Goal: Task Accomplishment & Management: Manage account settings

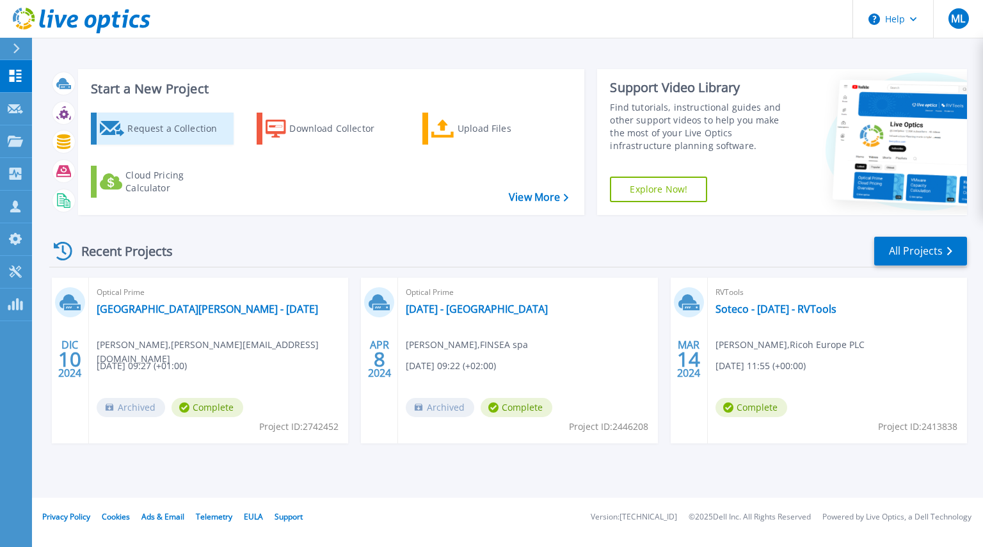
click at [160, 135] on div "Request a Collection" at bounding box center [178, 129] width 102 height 26
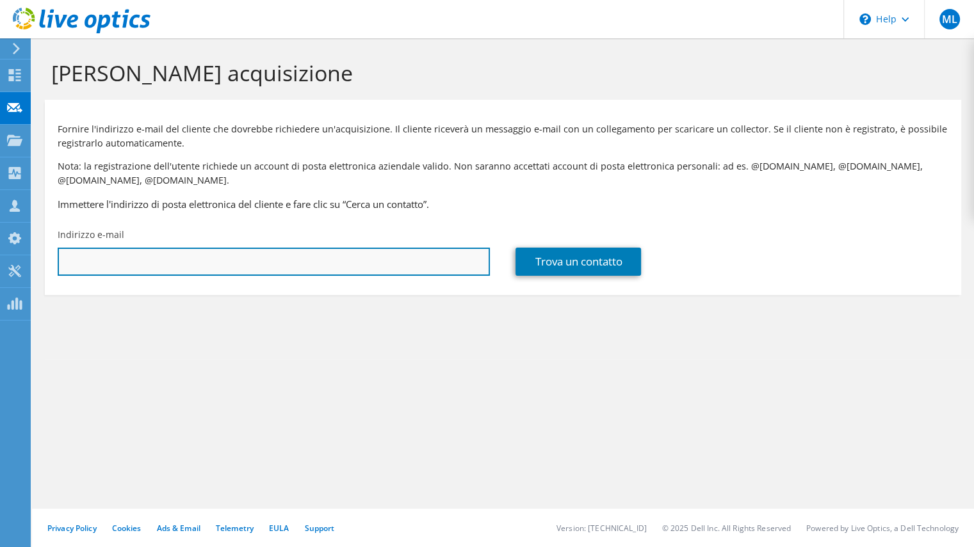
click at [457, 264] on input "text" at bounding box center [274, 262] width 432 height 28
click at [457, 265] on input "text" at bounding box center [274, 262] width 432 height 28
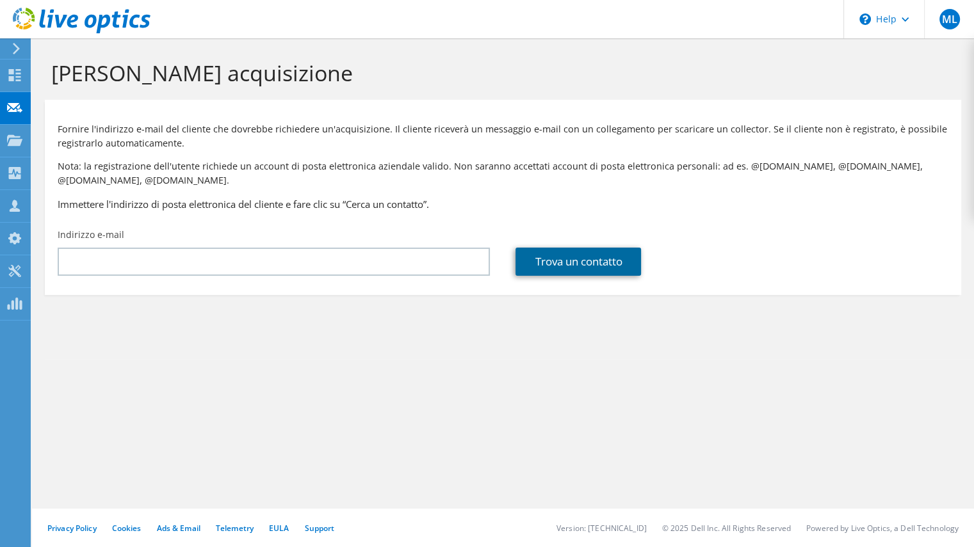
click at [593, 264] on link "Trova un contatto" at bounding box center [577, 262] width 125 height 28
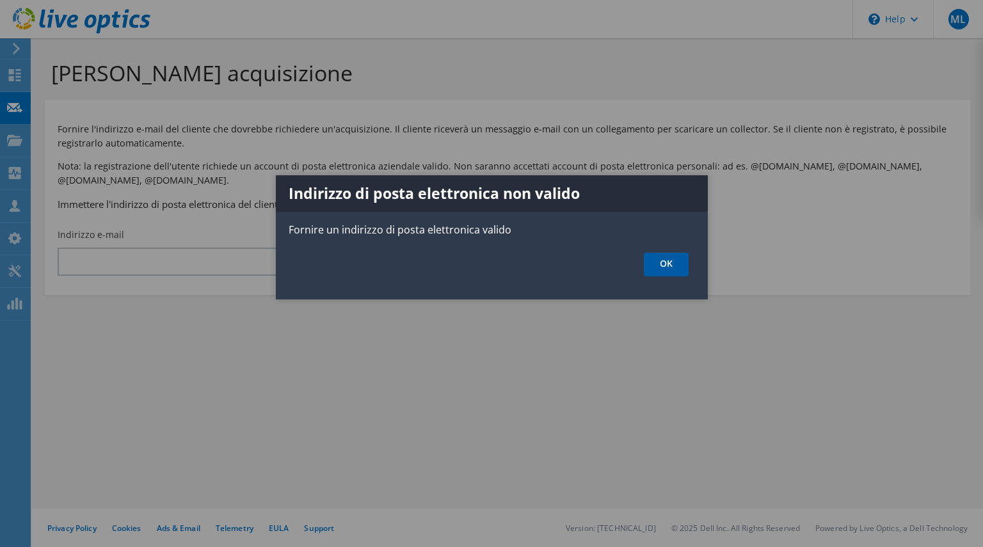
click at [668, 271] on link "OK" at bounding box center [666, 265] width 45 height 24
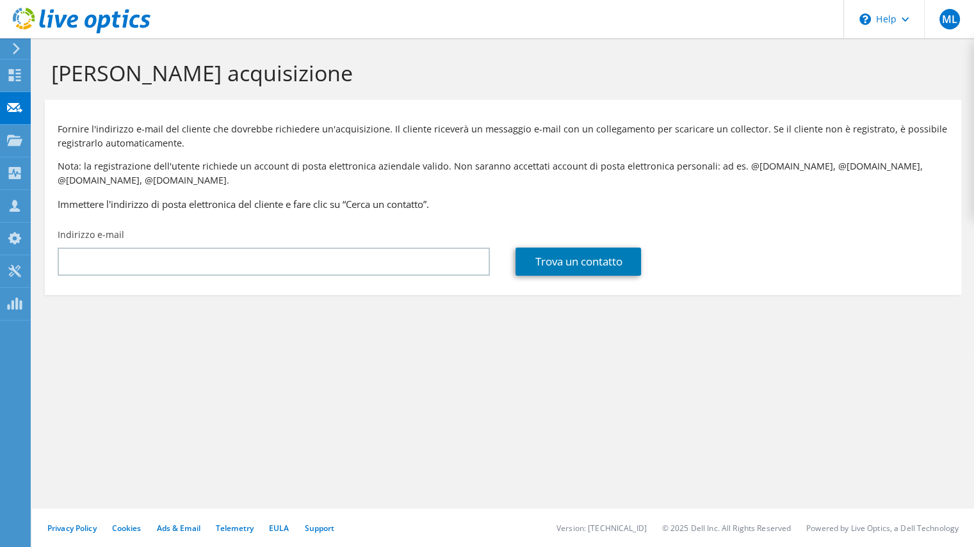
click at [26, 23] on use at bounding box center [82, 21] width 138 height 26
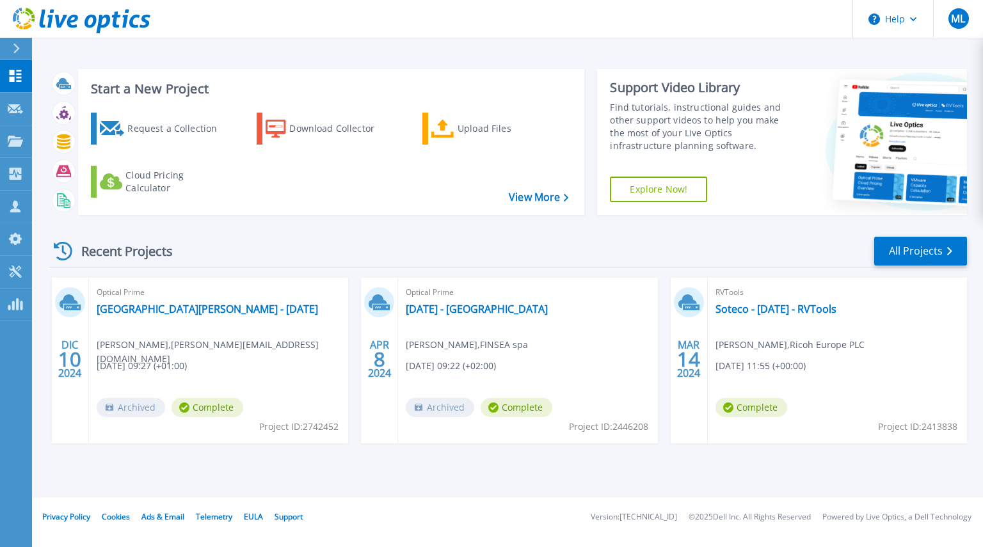
click at [528, 346] on span "Fabrizio Fiammenghi , FINSEA spa" at bounding box center [467, 345] width 122 height 14
click at [438, 312] on link "[DATE] - [GEOGRAPHIC_DATA]" at bounding box center [477, 309] width 142 height 13
click at [159, 129] on div "Request a Collection" at bounding box center [178, 129] width 102 height 26
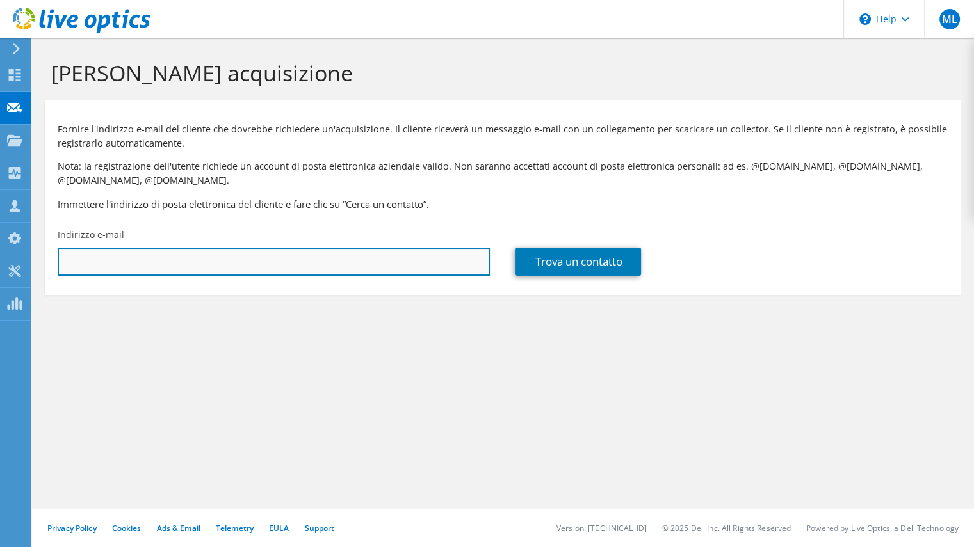
click at [214, 266] on input "text" at bounding box center [274, 262] width 432 height 28
type input "f"
click at [263, 264] on input "text" at bounding box center [274, 262] width 432 height 28
paste input "ffiammenghi@finsea.it"
type input "ffiammenghi@finsea.it"
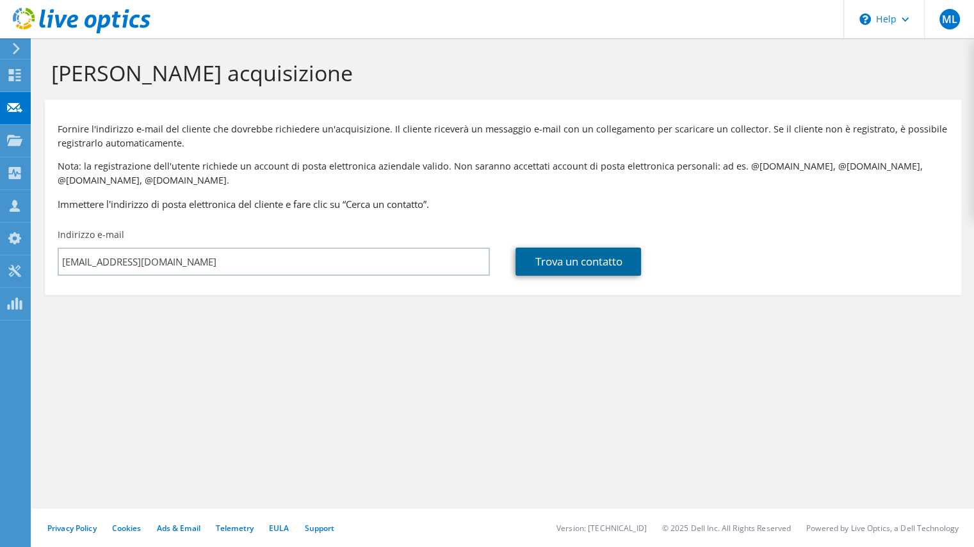
click at [572, 263] on link "Trova un contatto" at bounding box center [577, 262] width 125 height 28
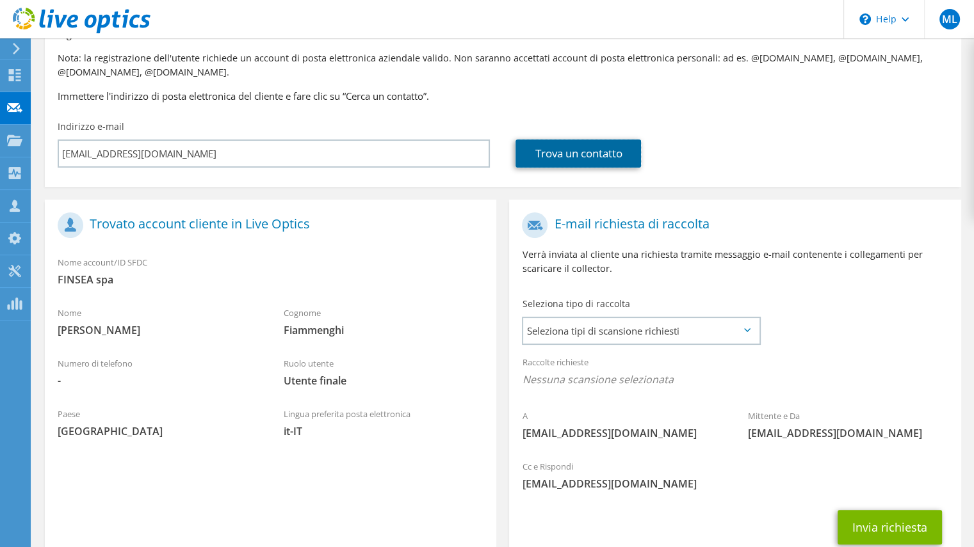
scroll to position [128, 0]
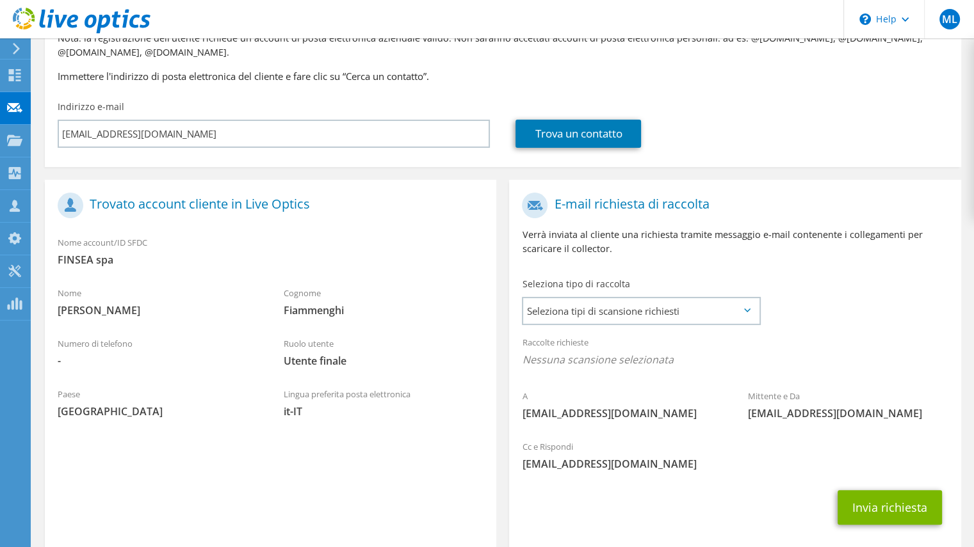
click at [746, 311] on icon at bounding box center [747, 311] width 6 height 4
click at [743, 311] on span "Seleziona tipi di scansione richiesti" at bounding box center [641, 311] width 236 height 26
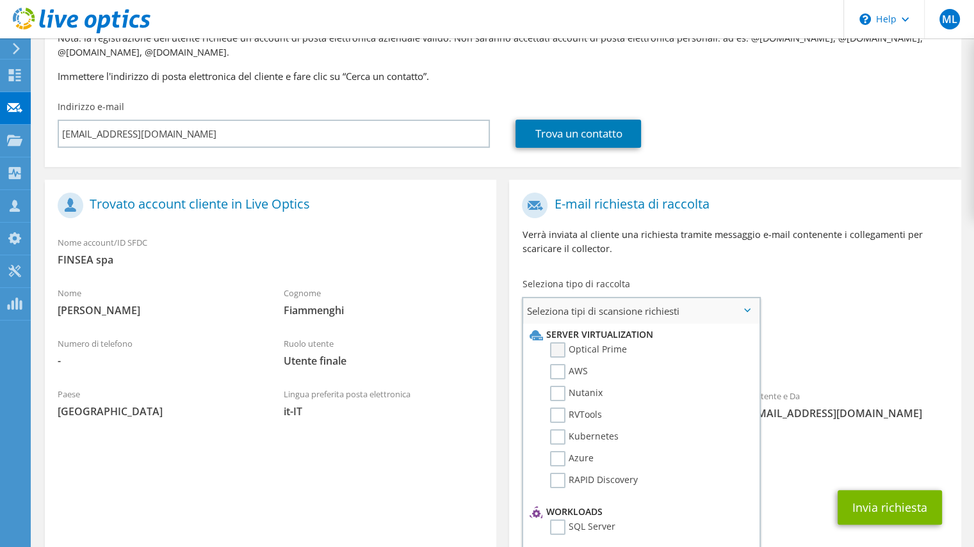
click at [560, 350] on label "Optical Prime" at bounding box center [588, 350] width 77 height 15
click at [0, 0] on input "Optical Prime" at bounding box center [0, 0] width 0 height 0
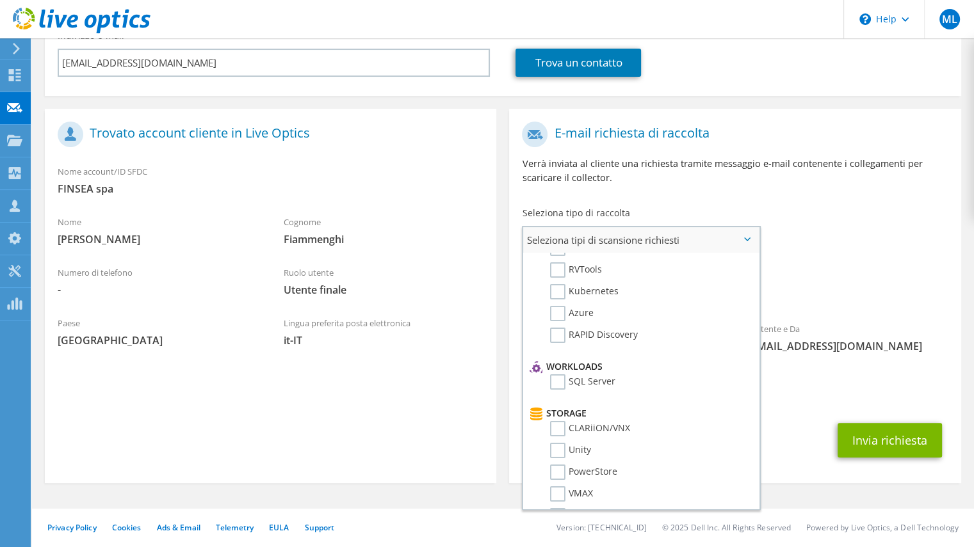
scroll to position [0, 0]
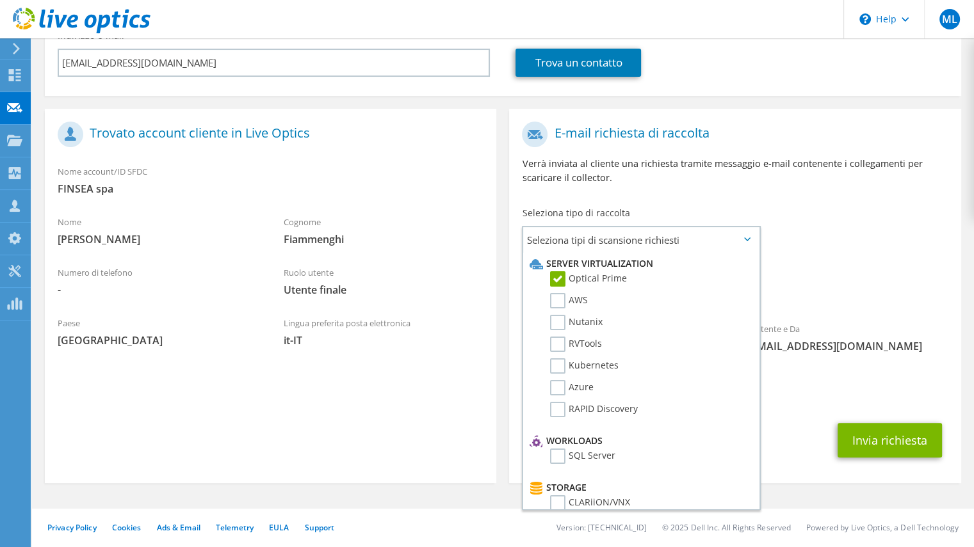
click at [863, 286] on span "Optical Prime" at bounding box center [735, 292] width 426 height 21
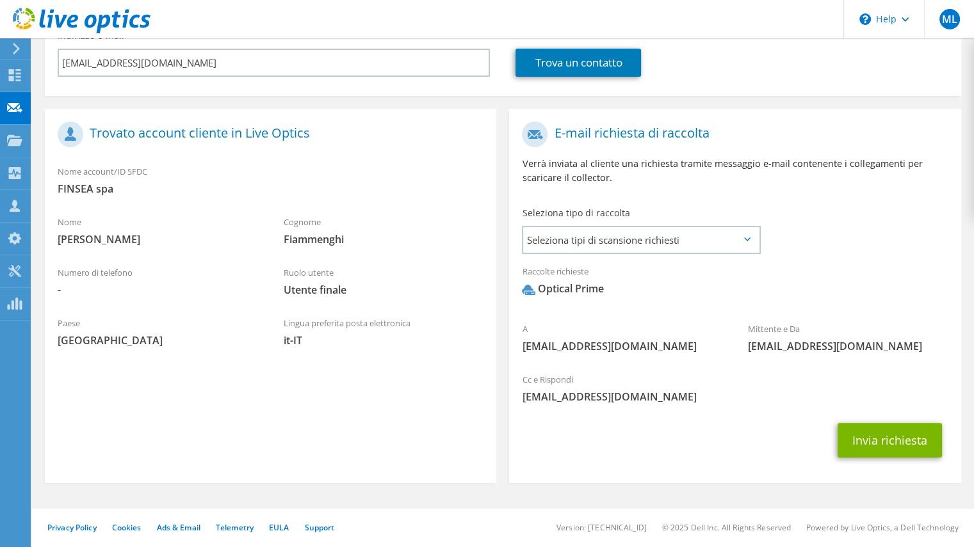
click at [749, 240] on icon at bounding box center [747, 240] width 6 height 4
click at [748, 238] on icon at bounding box center [747, 240] width 6 height 4
click at [746, 239] on icon at bounding box center [747, 240] width 6 height 4
click at [747, 238] on icon at bounding box center [747, 240] width 6 height 4
click at [643, 243] on span "Seleziona tipi di scansione richiesti" at bounding box center [641, 240] width 236 height 26
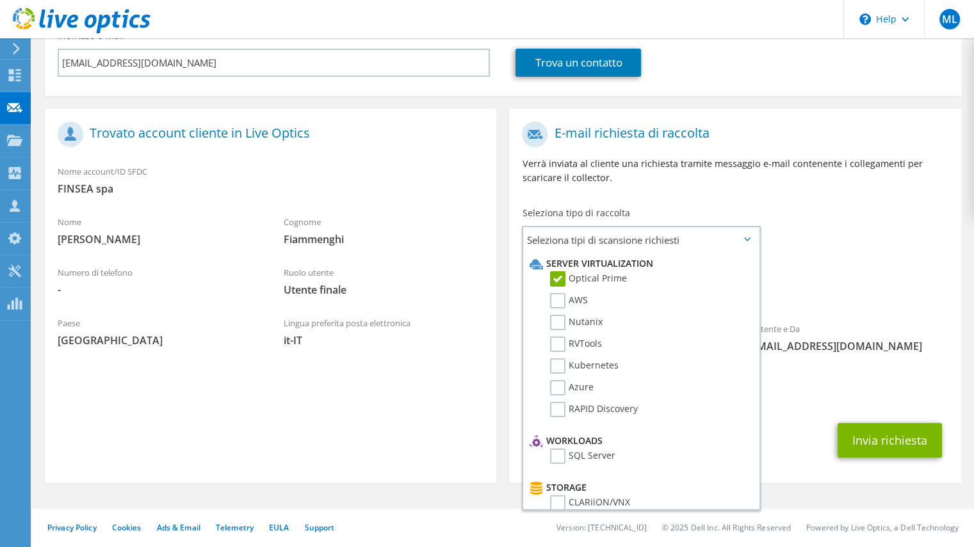
click at [747, 240] on icon at bounding box center [747, 240] width 6 height 4
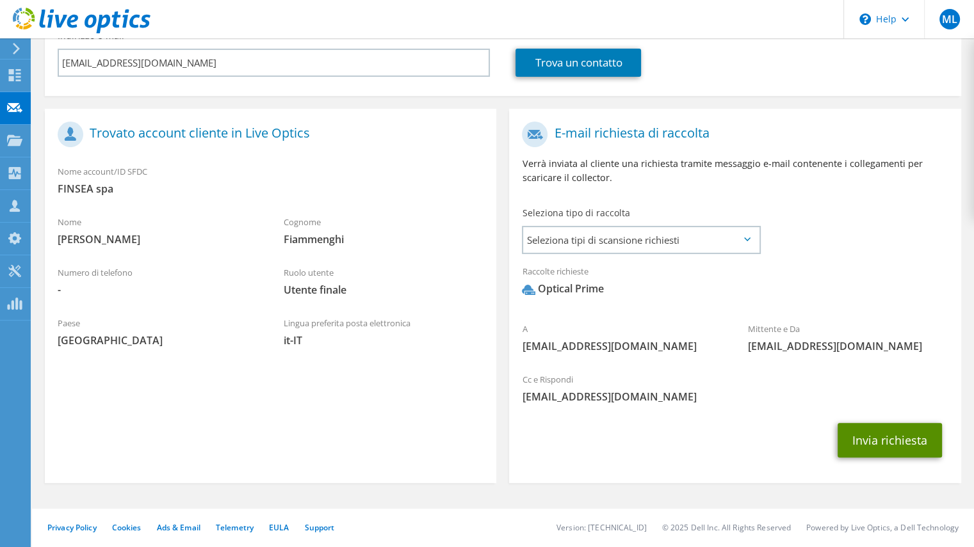
click at [891, 448] on button "Invia richiesta" at bounding box center [889, 440] width 104 height 35
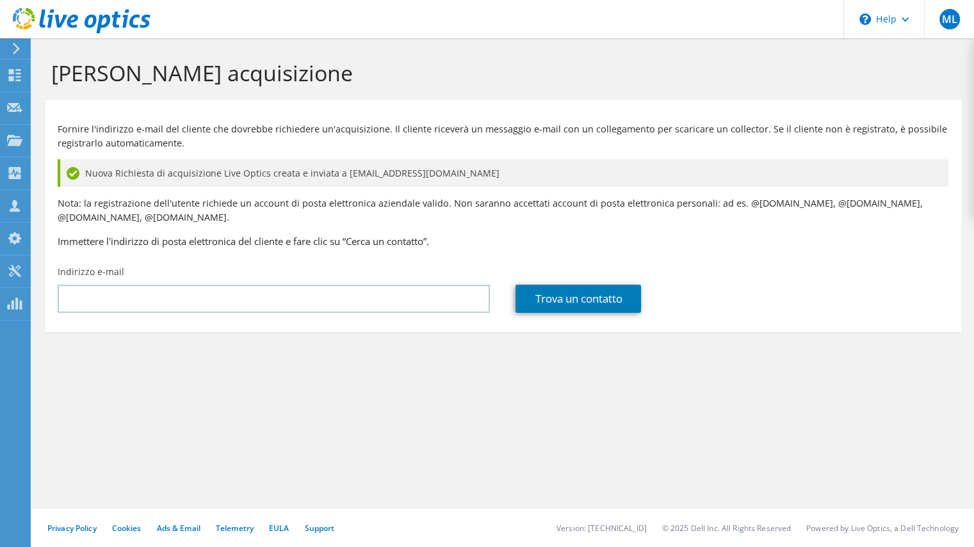
click at [30, 25] on use at bounding box center [82, 21] width 138 height 26
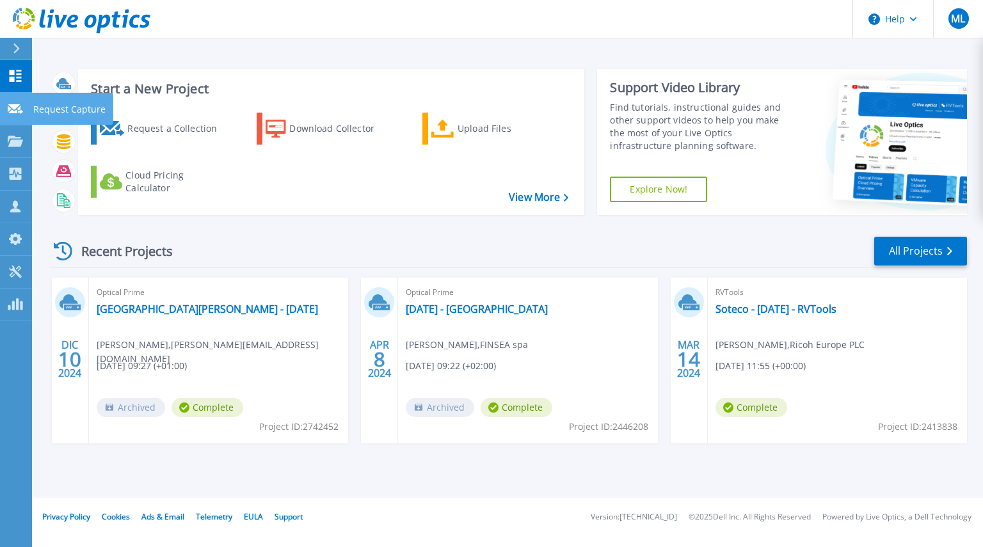
click at [17, 112] on icon at bounding box center [15, 109] width 15 height 10
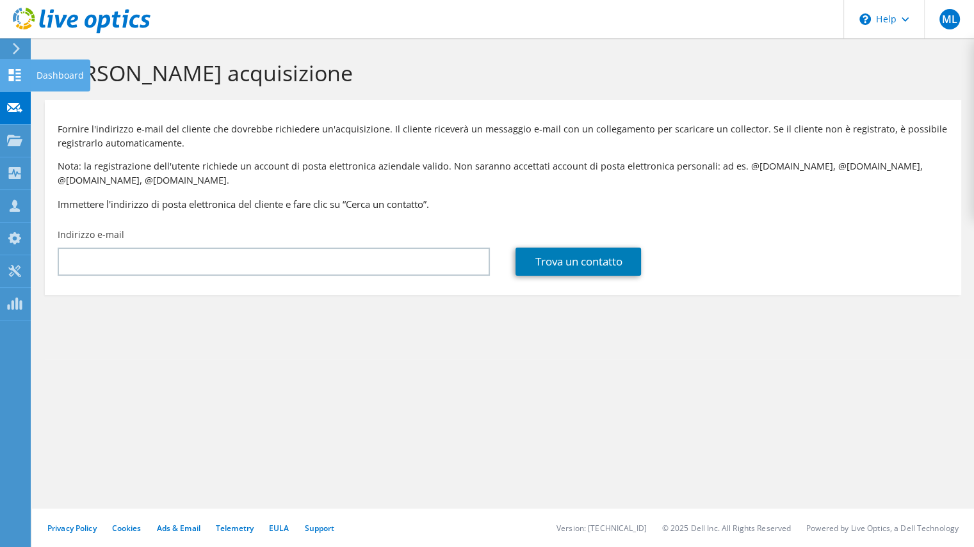
click at [15, 77] on use at bounding box center [15, 75] width 12 height 12
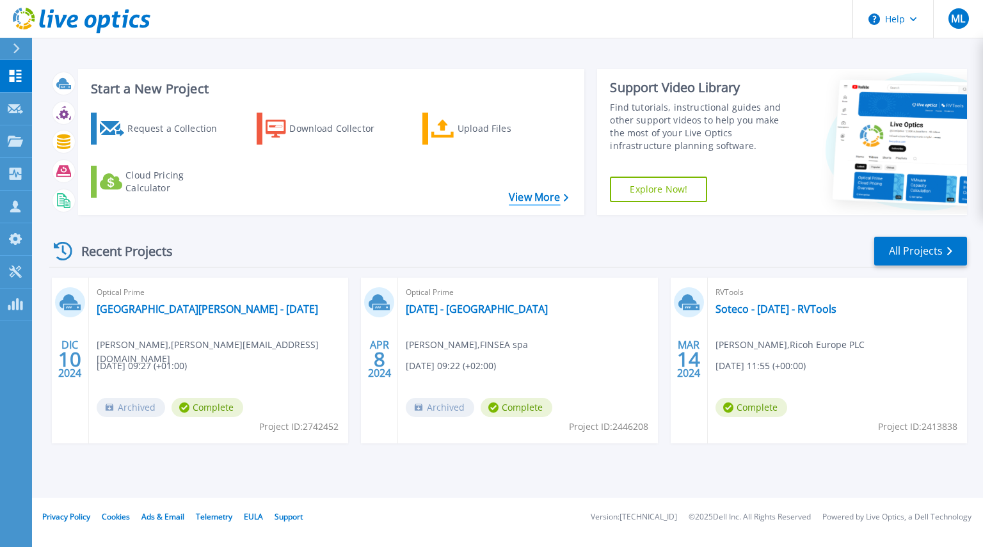
click at [551, 200] on link "View More" at bounding box center [539, 197] width 60 height 12
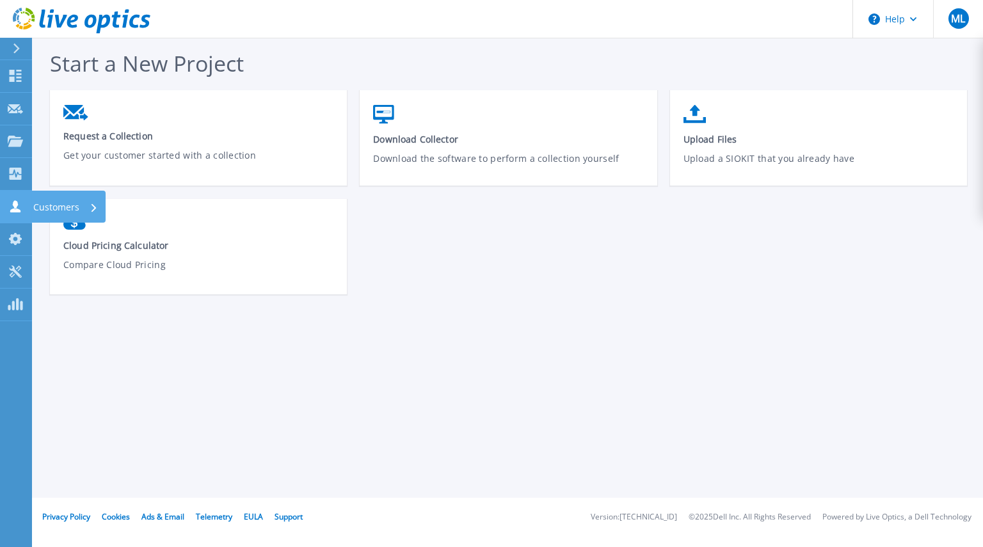
click at [10, 203] on icon at bounding box center [15, 206] width 15 height 12
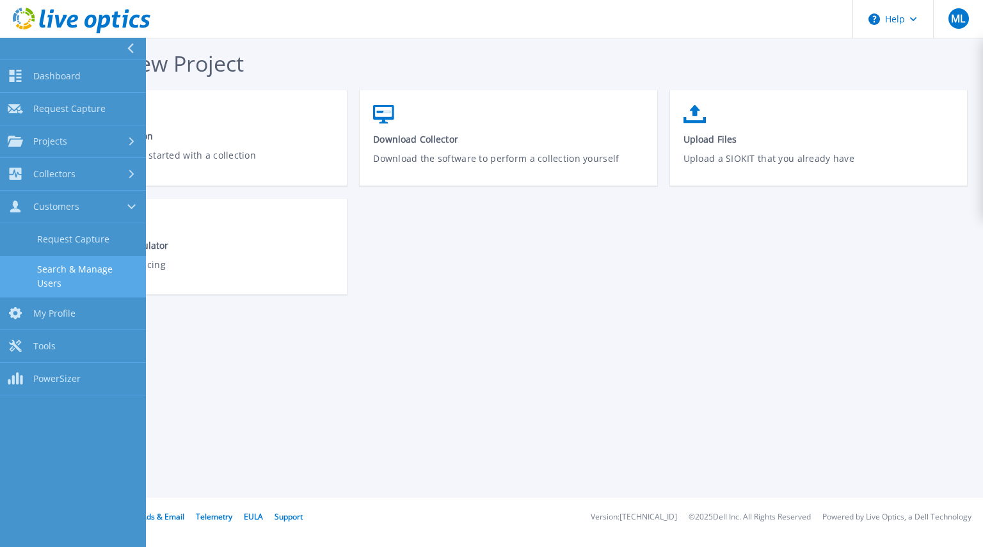
click at [79, 277] on link "Search & Manage Users" at bounding box center [73, 276] width 146 height 41
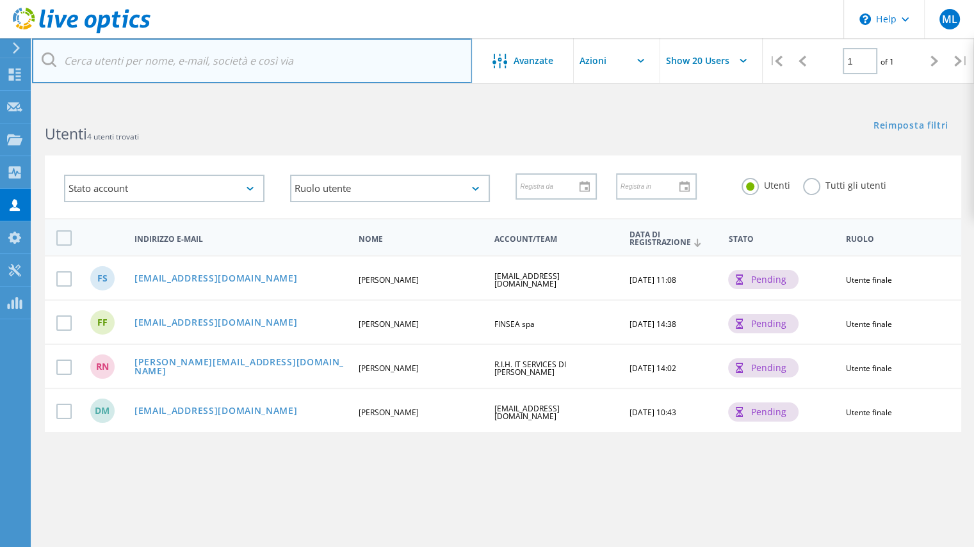
drag, startPoint x: 328, startPoint y: 63, endPoint x: 161, endPoint y: 74, distance: 167.5
click at [161, 75] on input "text" at bounding box center [252, 60] width 440 height 45
click at [305, 63] on input "text" at bounding box center [252, 60] width 440 height 45
drag, startPoint x: 305, startPoint y: 63, endPoint x: 277, endPoint y: 63, distance: 28.8
click at [277, 63] on input "text" at bounding box center [252, 60] width 440 height 45
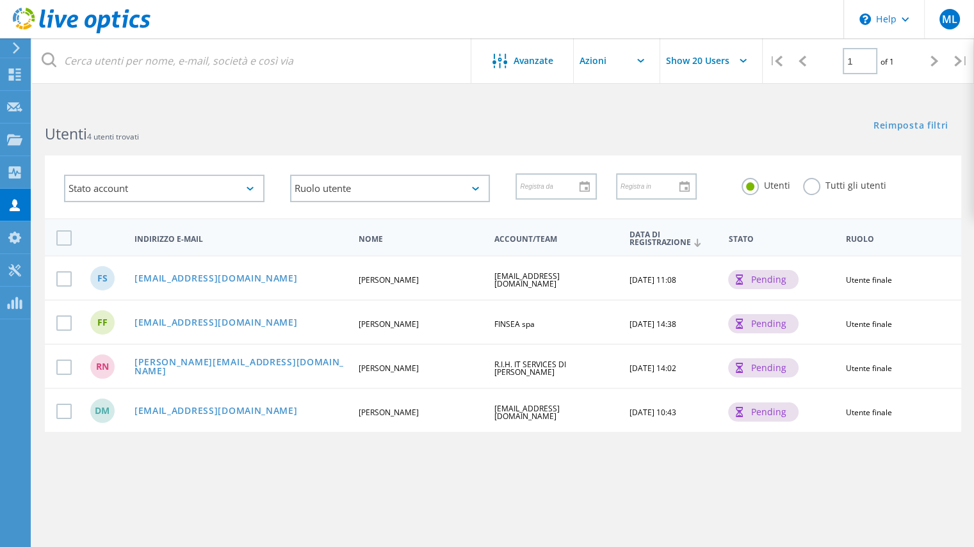
click at [335, 107] on div "Utenti 4 utenti trovati" at bounding box center [267, 123] width 471 height 34
drag, startPoint x: 100, startPoint y: 138, endPoint x: 154, endPoint y: 140, distance: 53.8
click at [154, 140] on h2 "Utenti 4 utenti trovati" at bounding box center [267, 134] width 445 height 21
click at [217, 133] on h2 "Utenti 4 utenti trovati" at bounding box center [267, 134] width 445 height 21
click at [165, 133] on h2 "Utenti 4 utenti trovati" at bounding box center [267, 134] width 445 height 21
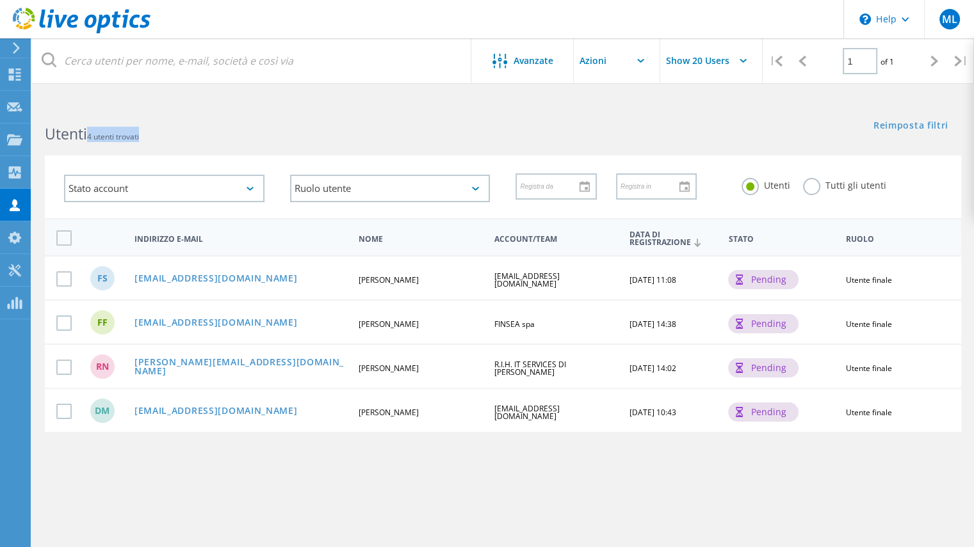
click at [101, 134] on span "4 utenti trovati" at bounding box center [113, 136] width 52 height 11
drag, startPoint x: 99, startPoint y: 135, endPoint x: 158, endPoint y: 136, distance: 58.9
click at [158, 136] on h2 "Utenti 4 utenti trovati" at bounding box center [267, 134] width 445 height 21
click at [766, 279] on div "pending" at bounding box center [763, 279] width 70 height 19
